Goal: Task Accomplishment & Management: Manage account settings

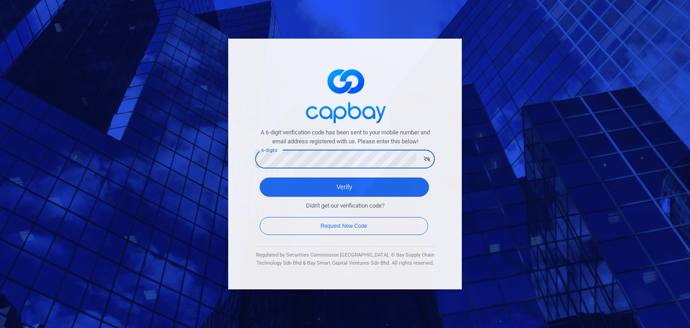
click at [260, 177] on button "Verify" at bounding box center [344, 186] width 169 height 19
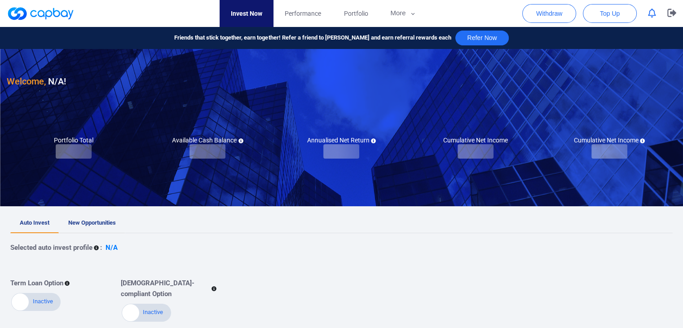
click at [91, 217] on link "New Opportunities" at bounding box center [92, 223] width 66 height 20
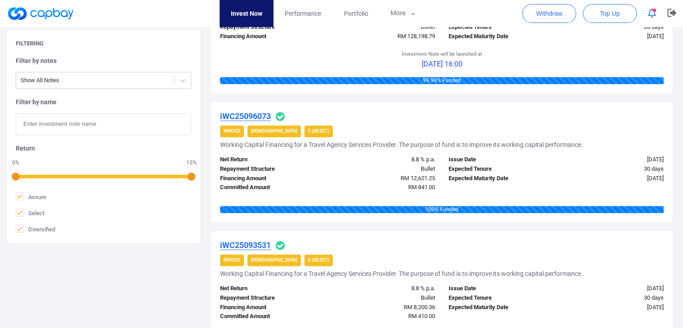
scroll to position [1347, 0]
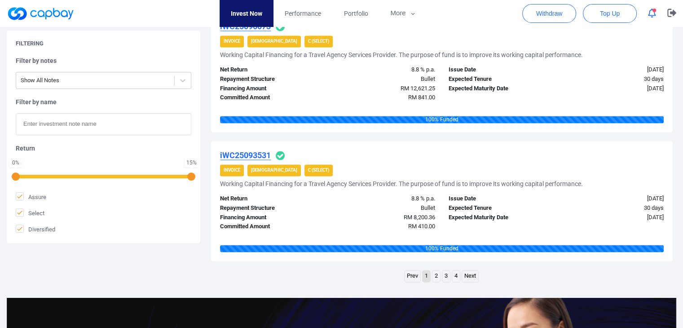
click at [476, 275] on link "Next" at bounding box center [470, 275] width 16 height 11
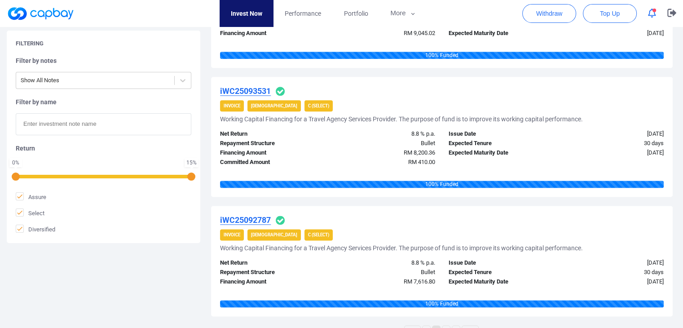
scroll to position [1257, 0]
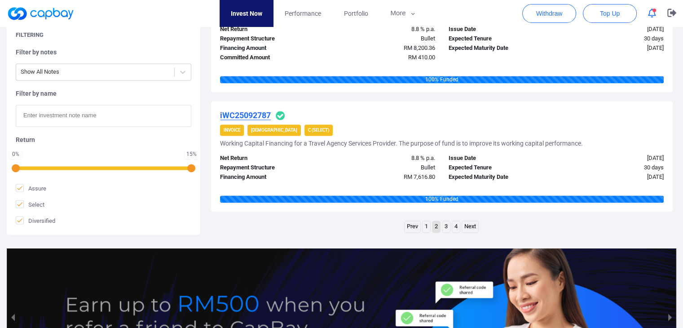
click at [427, 224] on link "1" at bounding box center [427, 226] width 8 height 11
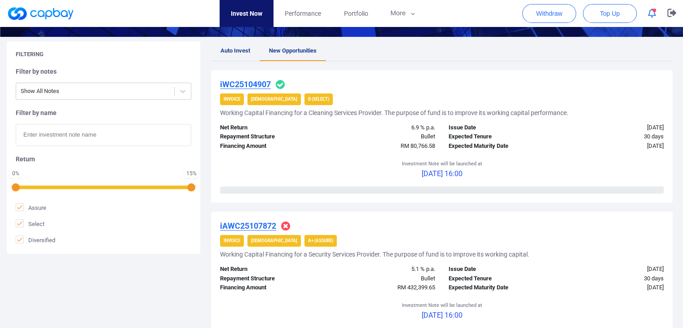
scroll to position [45, 0]
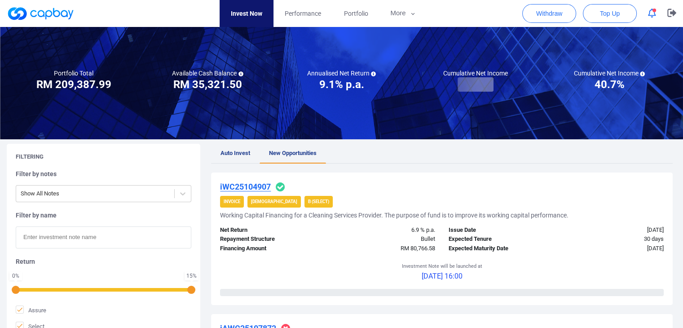
click at [650, 11] on icon "button" at bounding box center [652, 13] width 8 height 9
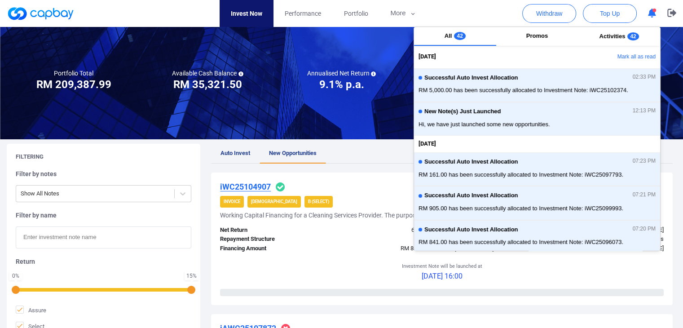
click at [635, 54] on button "Mark all as read" at bounding box center [612, 56] width 97 height 15
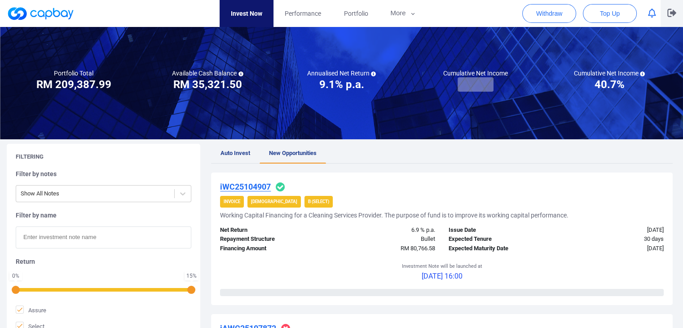
click at [665, 16] on button "button" at bounding box center [672, 13] width 22 height 27
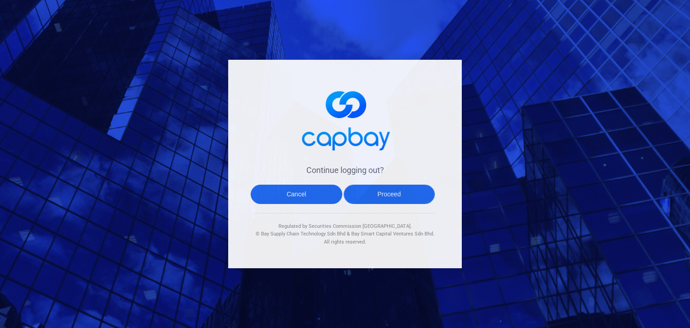
click at [417, 189] on button "Proceed" at bounding box center [390, 194] width 92 height 19
